Goal: Find contact information: Find contact information

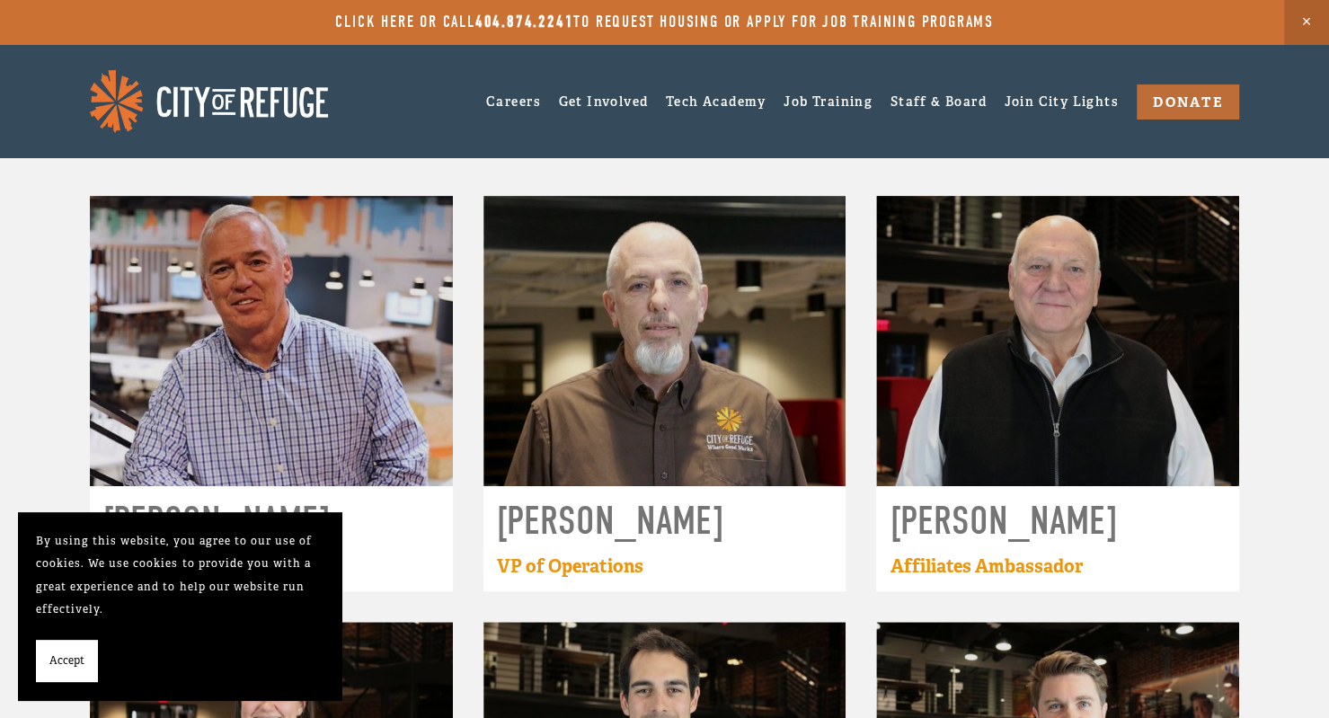
click at [819, 106] on link "Job Training" at bounding box center [828, 101] width 89 height 28
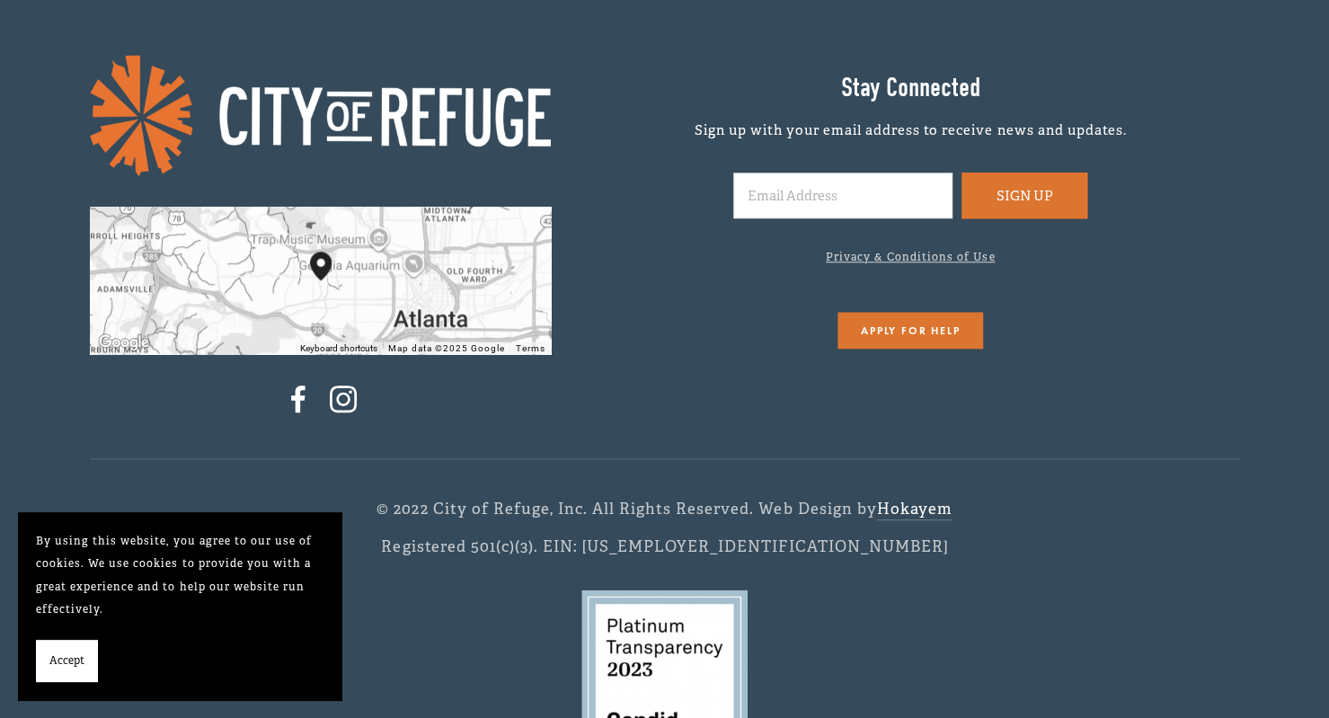
scroll to position [5003, 0]
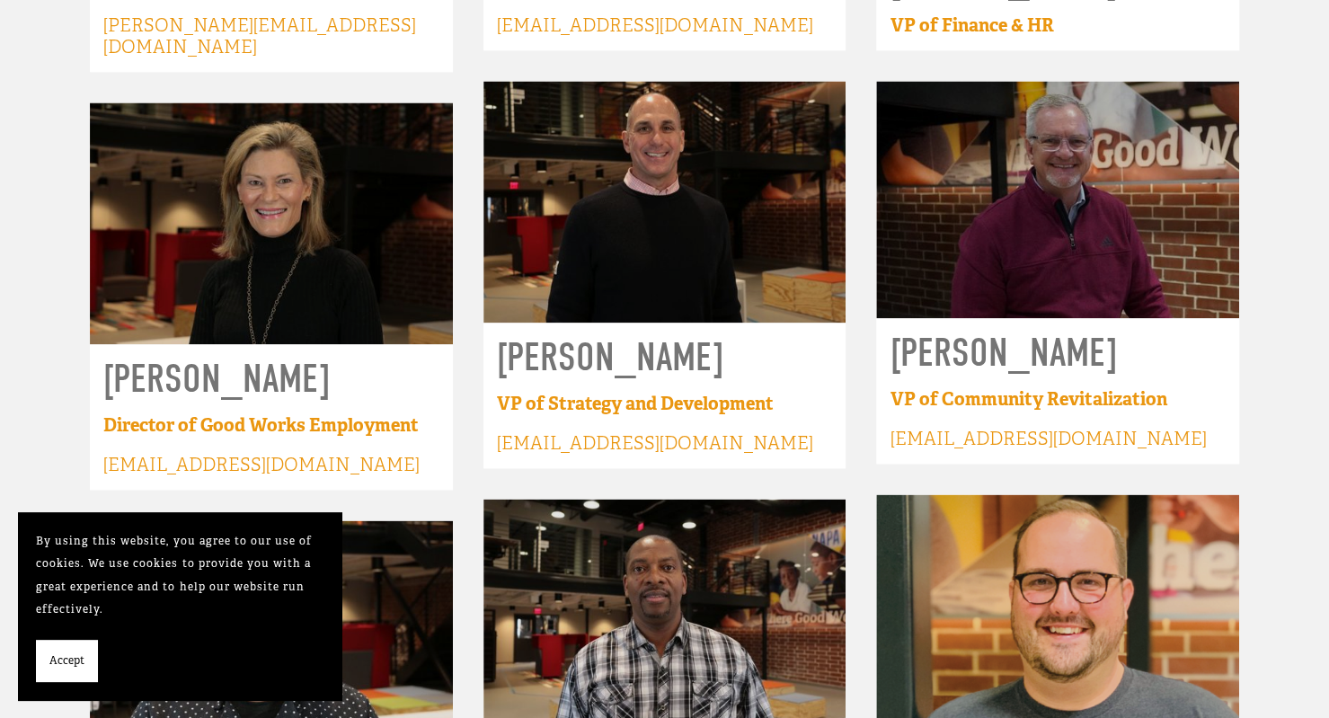
scroll to position [1438, 0]
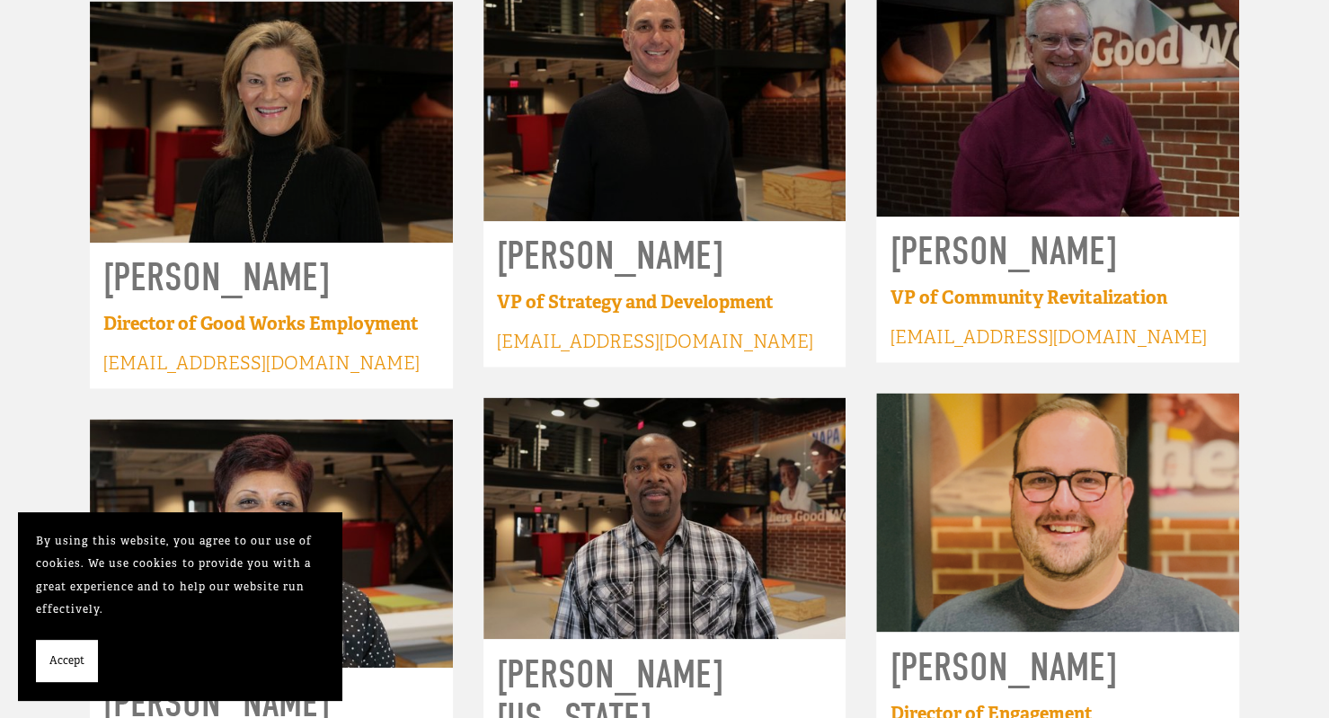
click at [212, 192] on div at bounding box center [271, 122] width 363 height 242
click at [207, 312] on strong "Director of Good Works Employment" at bounding box center [261, 323] width 316 height 23
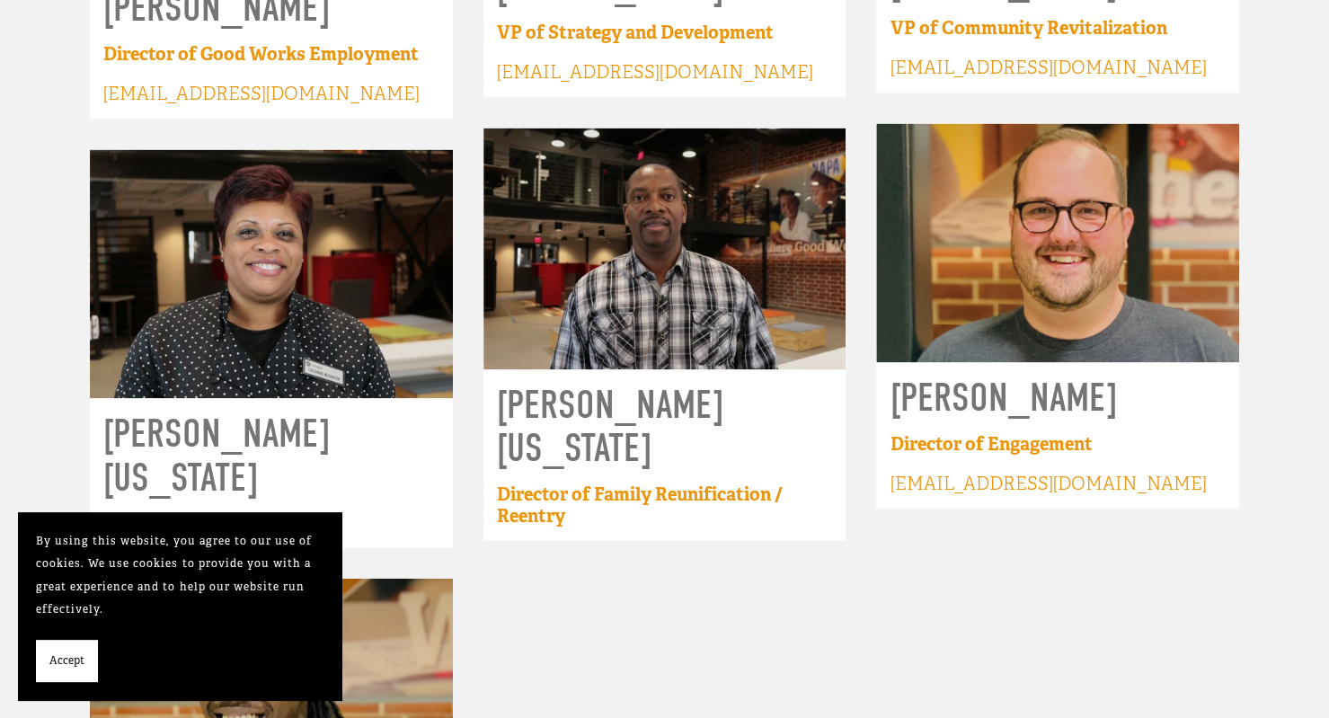
click at [79, 655] on span "Accept" at bounding box center [66, 661] width 35 height 23
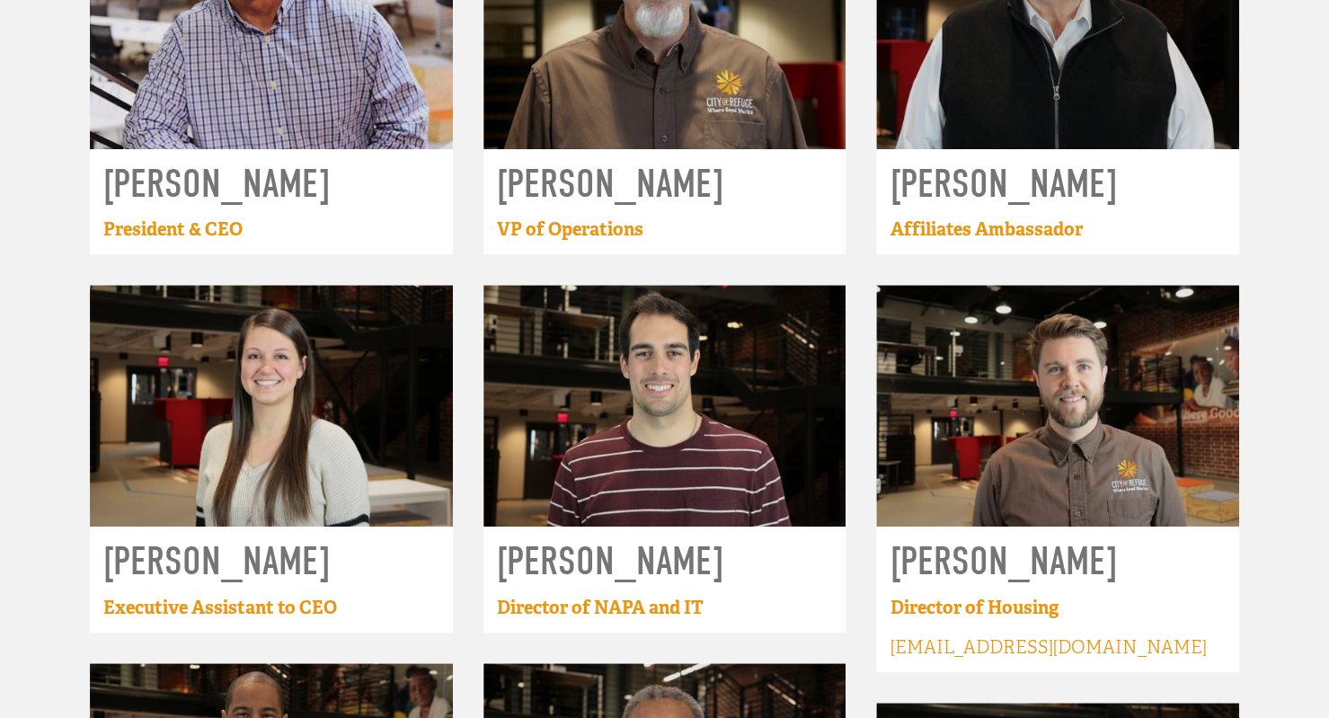
scroll to position [0, 0]
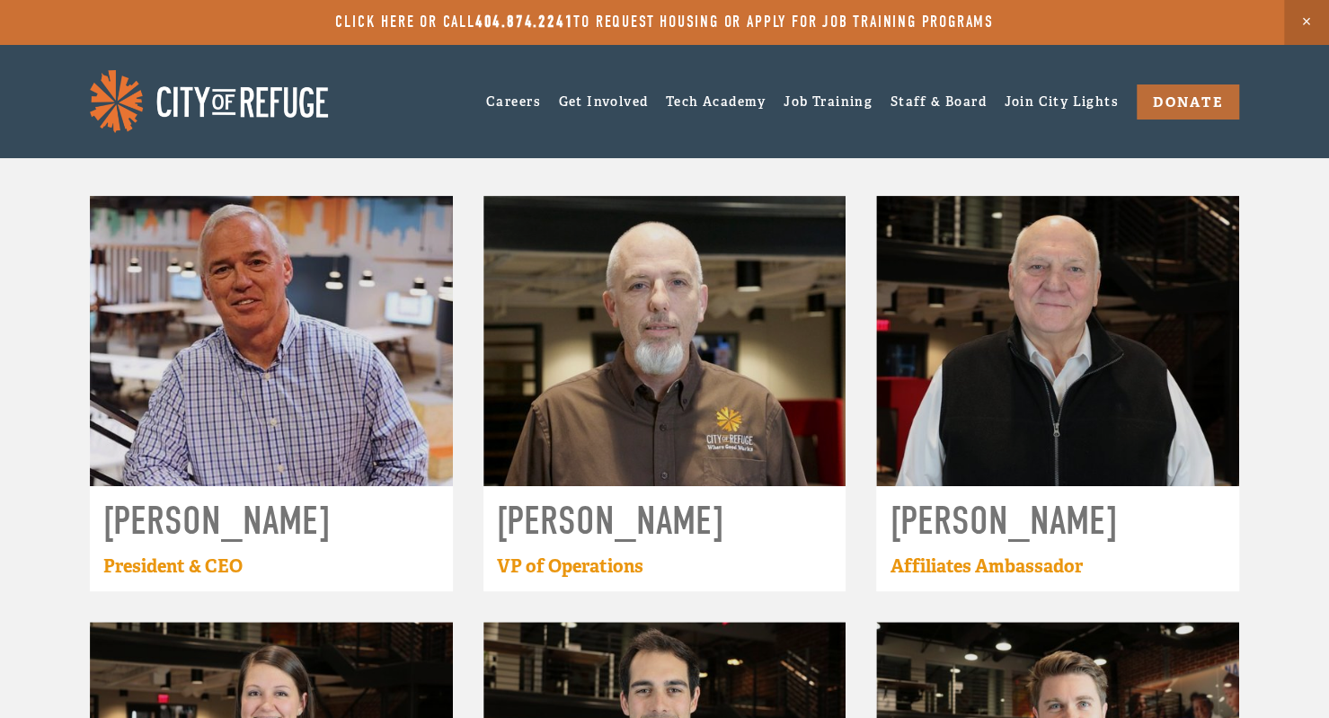
click at [698, 96] on link "Tech Academy" at bounding box center [716, 101] width 101 height 28
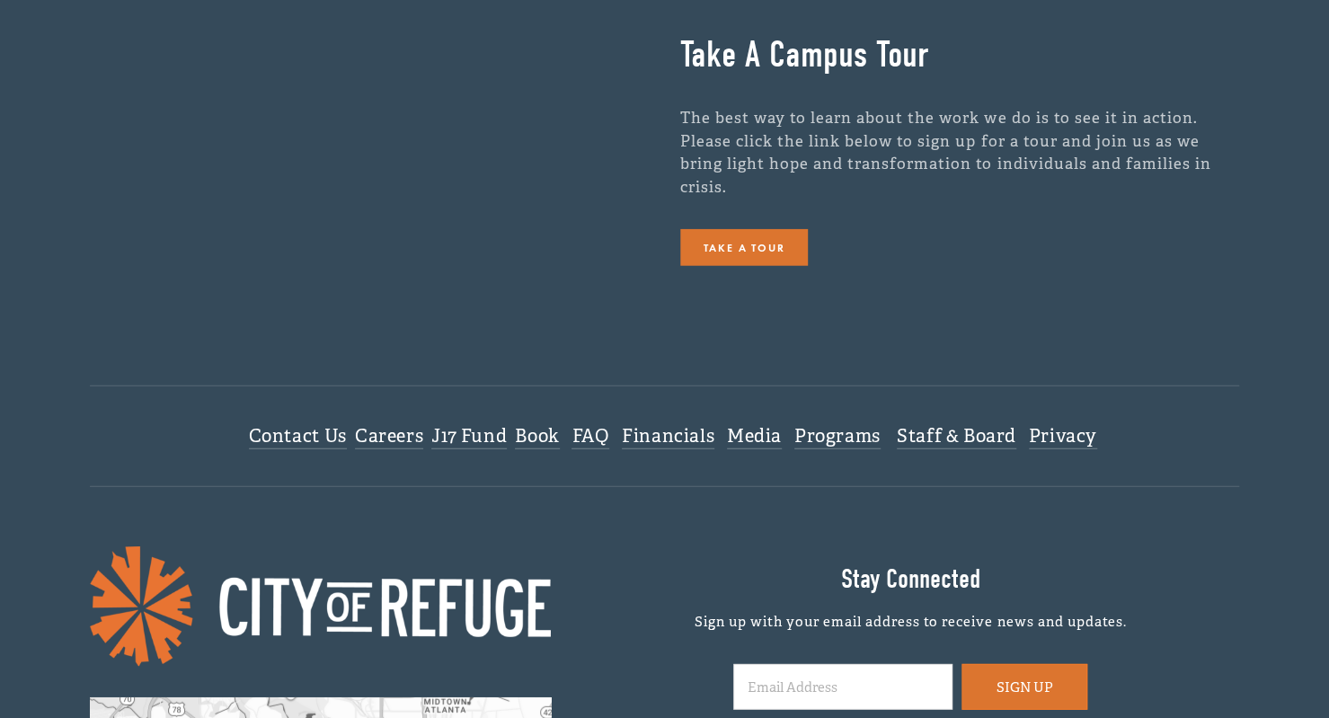
scroll to position [6562, 0]
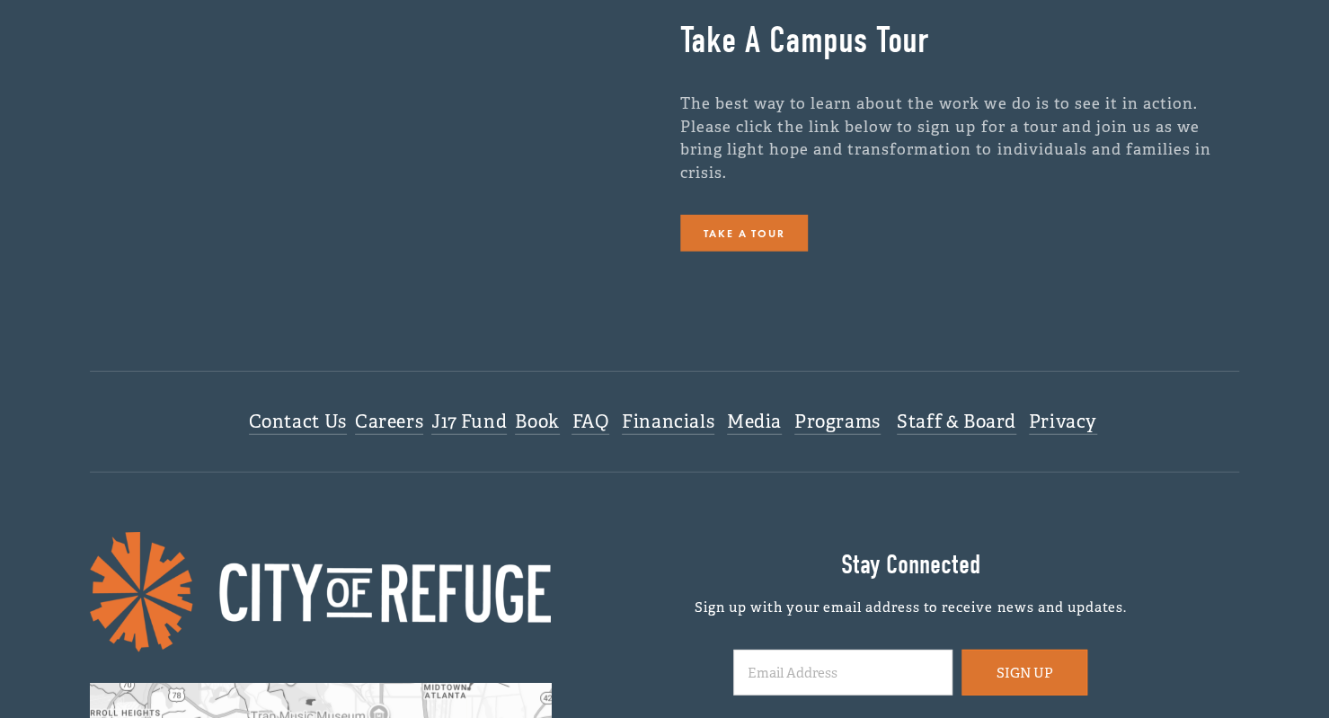
click at [297, 421] on link "Contact Us" at bounding box center [298, 423] width 98 height 24
